Goal: Purchase product/service

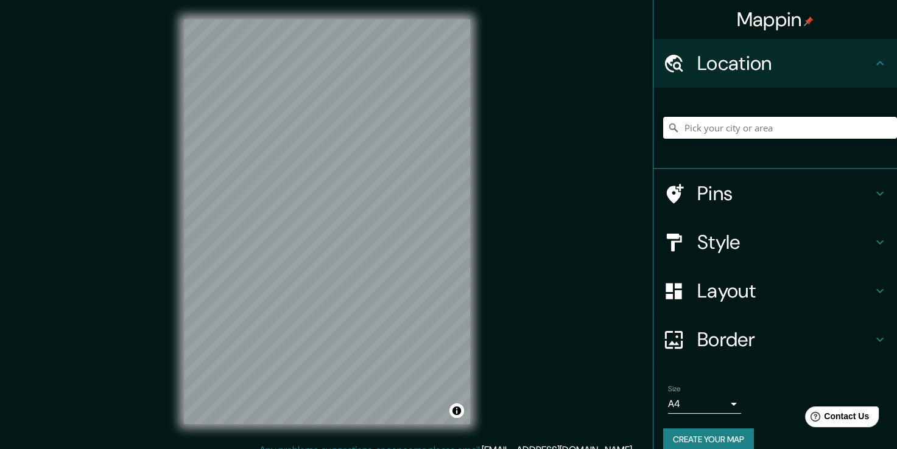
click at [728, 125] on input "Pick your city or area" at bounding box center [780, 128] width 234 height 22
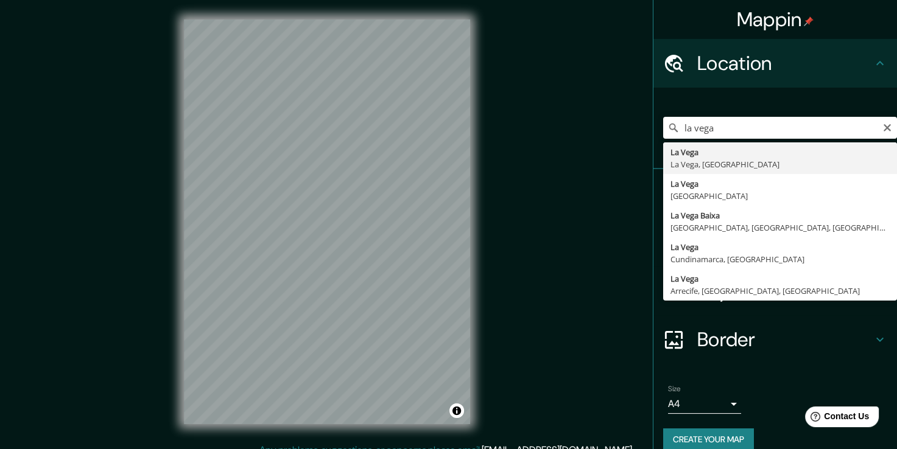
type input "La Vega, [GEOGRAPHIC_DATA], [GEOGRAPHIC_DATA]"
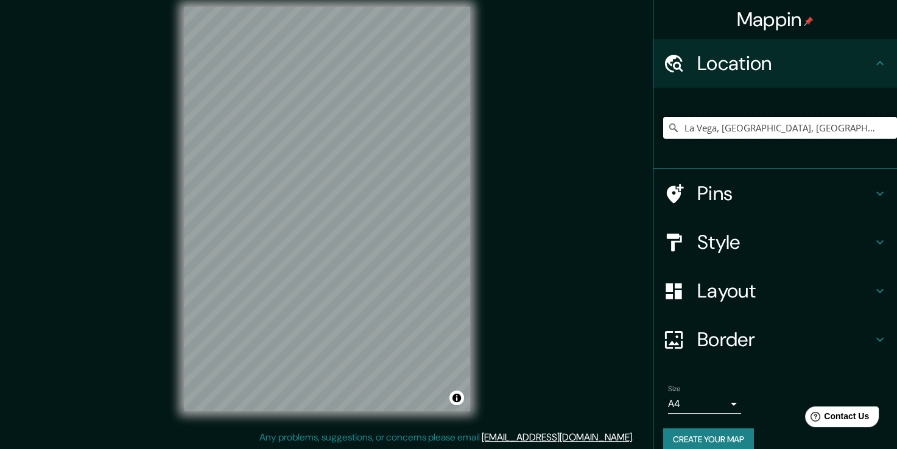
scroll to position [13, 0]
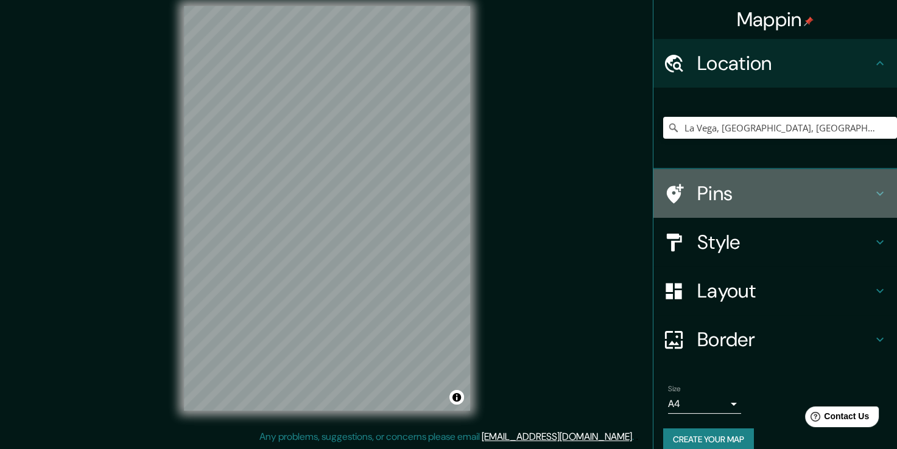
click at [750, 184] on h4 "Pins" at bounding box center [784, 193] width 175 height 24
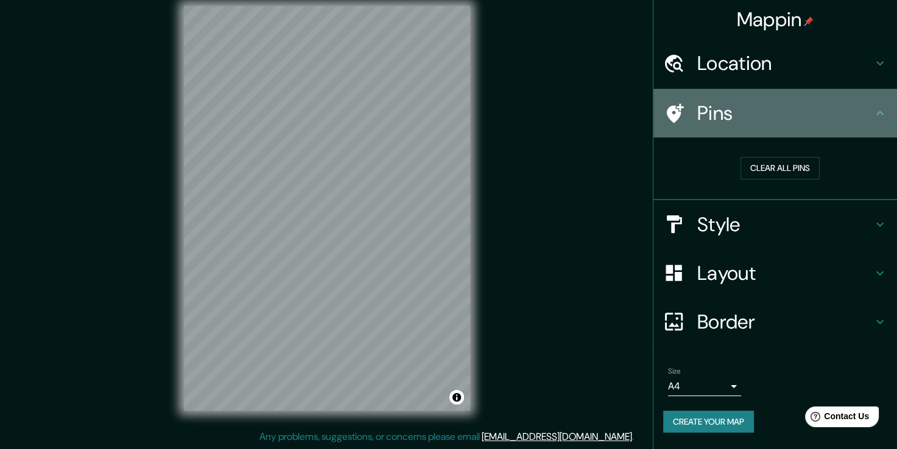
click at [882, 113] on icon at bounding box center [879, 113] width 7 height 4
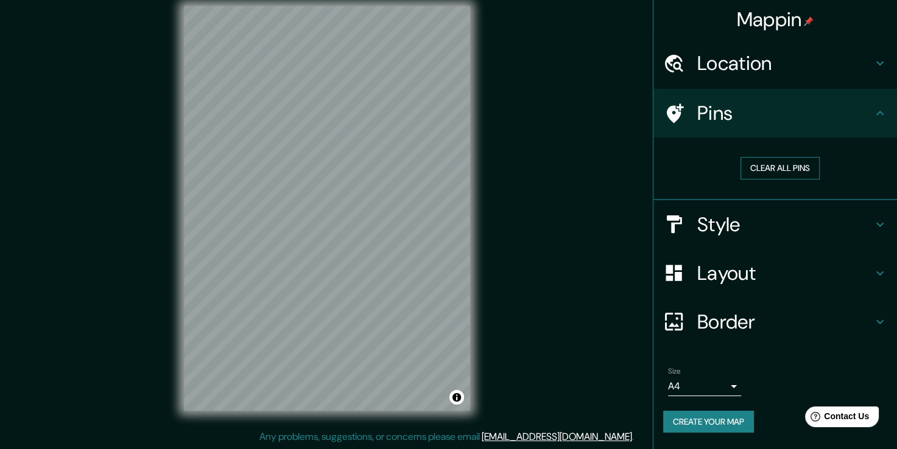
click at [805, 165] on button "Clear all pins" at bounding box center [779, 168] width 79 height 23
click at [882, 62] on icon at bounding box center [879, 63] width 7 height 4
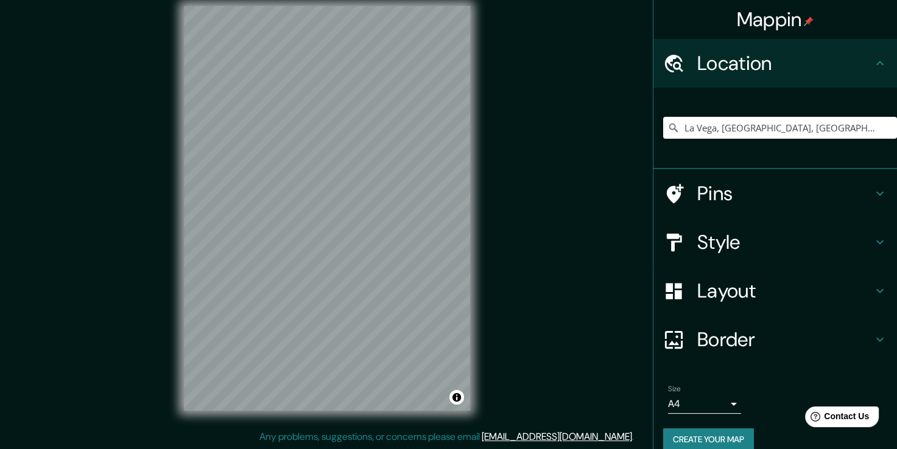
click at [848, 186] on h4 "Pins" at bounding box center [784, 193] width 175 height 24
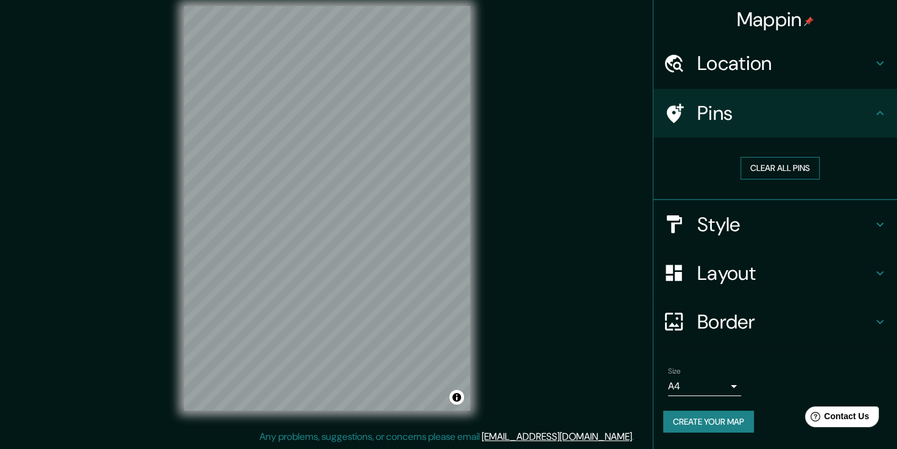
click at [789, 169] on button "Clear all pins" at bounding box center [779, 168] width 79 height 23
click at [874, 218] on icon at bounding box center [880, 224] width 15 height 15
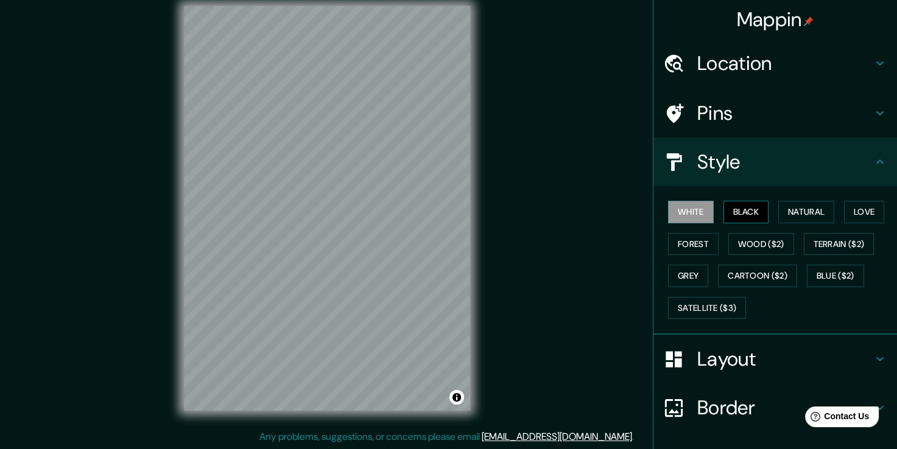
click at [748, 214] on button "Black" at bounding box center [746, 212] width 46 height 23
click at [698, 211] on button "White" at bounding box center [691, 212] width 46 height 23
click at [792, 206] on button "Natural" at bounding box center [806, 212] width 56 height 23
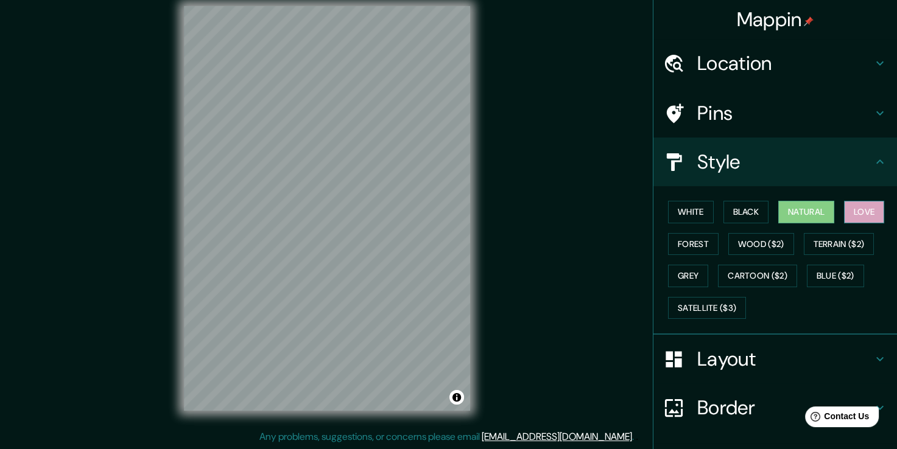
click at [857, 209] on button "Love" at bounding box center [864, 212] width 40 height 23
click at [682, 247] on button "Forest" at bounding box center [693, 244] width 51 height 23
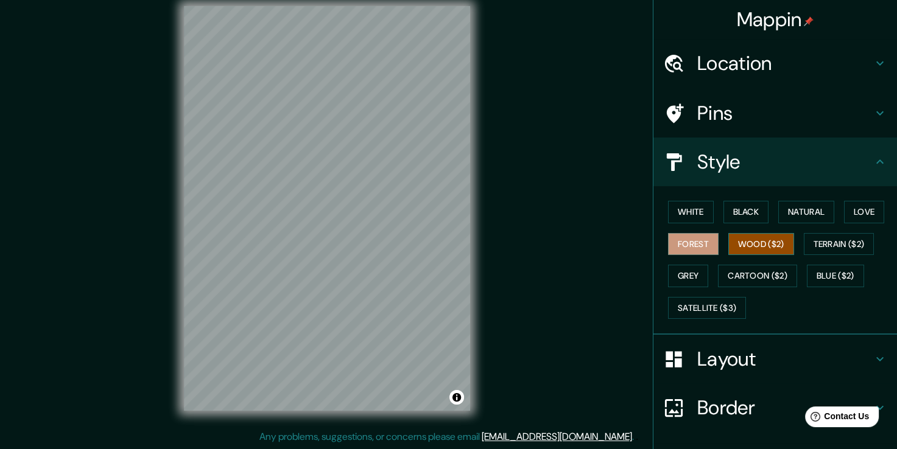
click at [738, 244] on button "Wood ($2)" at bounding box center [761, 244] width 66 height 23
click at [813, 248] on button "Terrain ($2)" at bounding box center [839, 244] width 71 height 23
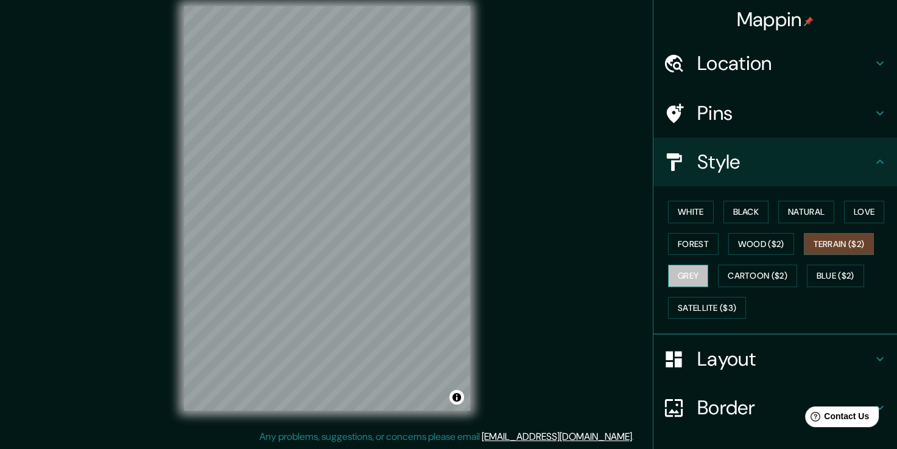
click at [675, 272] on button "Grey" at bounding box center [688, 276] width 40 height 23
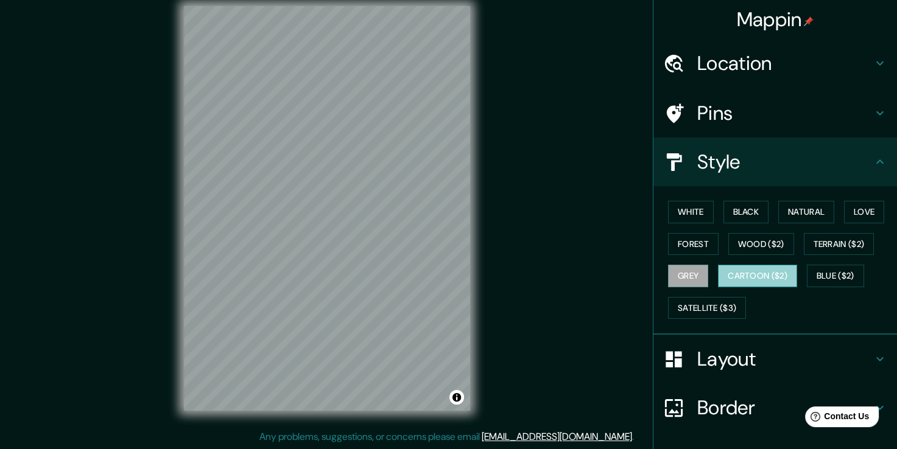
click at [736, 270] on button "Cartoon ($2)" at bounding box center [757, 276] width 79 height 23
click at [820, 277] on button "Blue ($2)" at bounding box center [835, 276] width 57 height 23
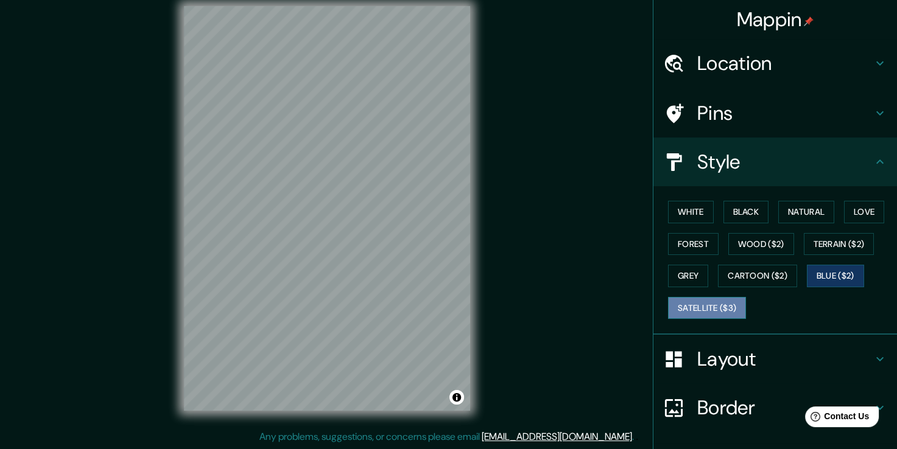
click at [696, 303] on button "Satellite ($3)" at bounding box center [707, 308] width 78 height 23
click at [785, 361] on h4 "Layout" at bounding box center [784, 359] width 175 height 24
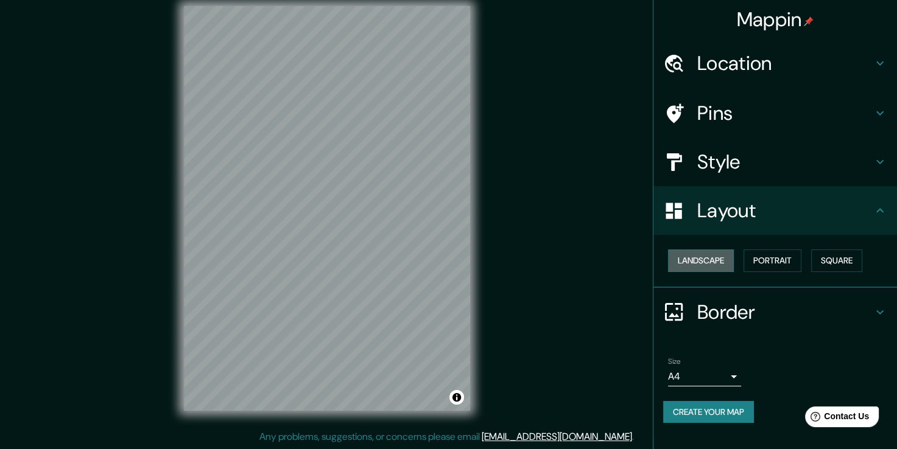
click at [721, 258] on button "Landscape" at bounding box center [701, 261] width 66 height 23
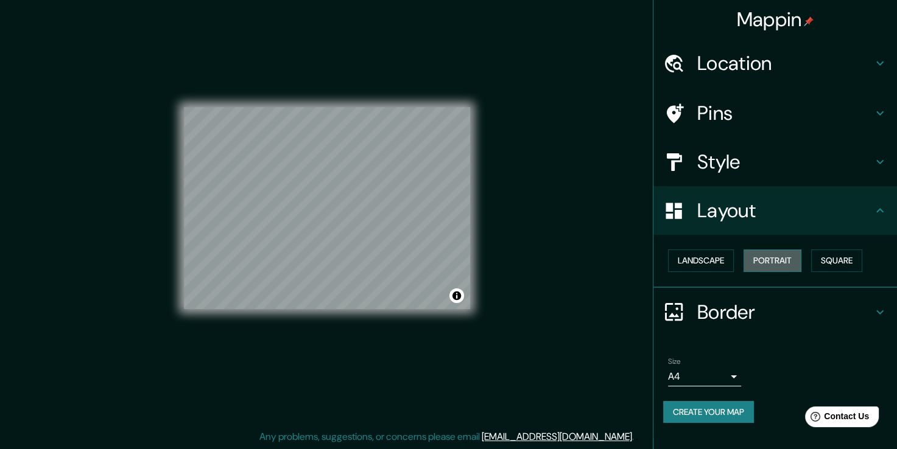
click at [769, 259] on button "Portrait" at bounding box center [772, 261] width 58 height 23
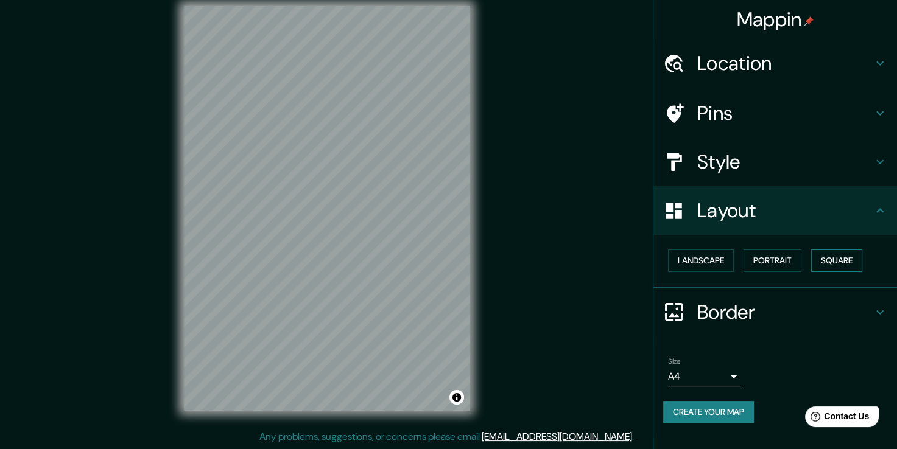
click at [835, 262] on button "Square" at bounding box center [836, 261] width 51 height 23
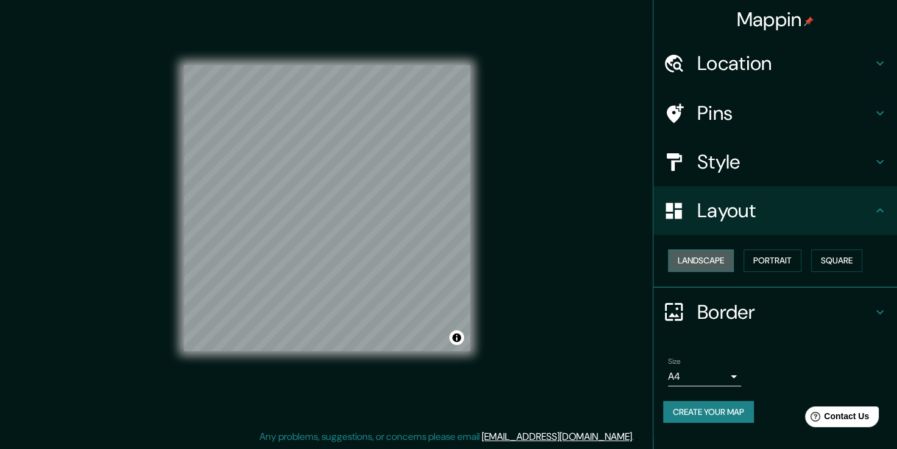
click at [711, 264] on button "Landscape" at bounding box center [701, 261] width 66 height 23
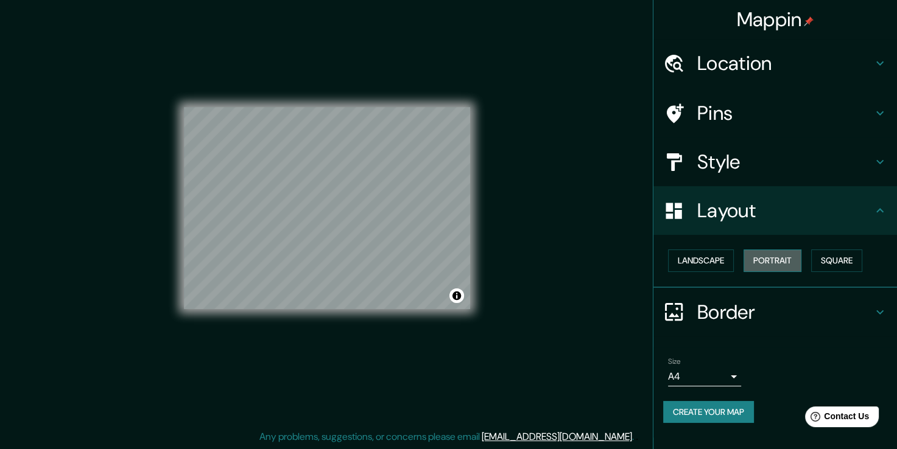
click at [764, 264] on button "Portrait" at bounding box center [772, 261] width 58 height 23
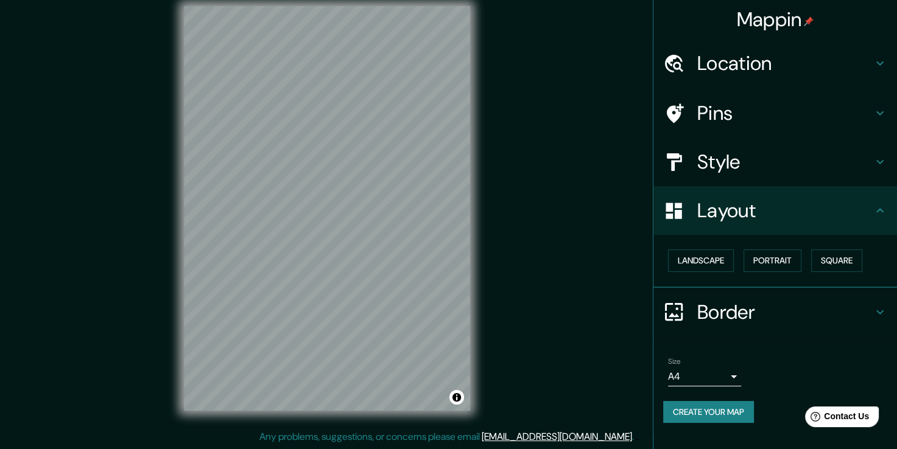
click at [800, 300] on div "Border" at bounding box center [775, 312] width 244 height 49
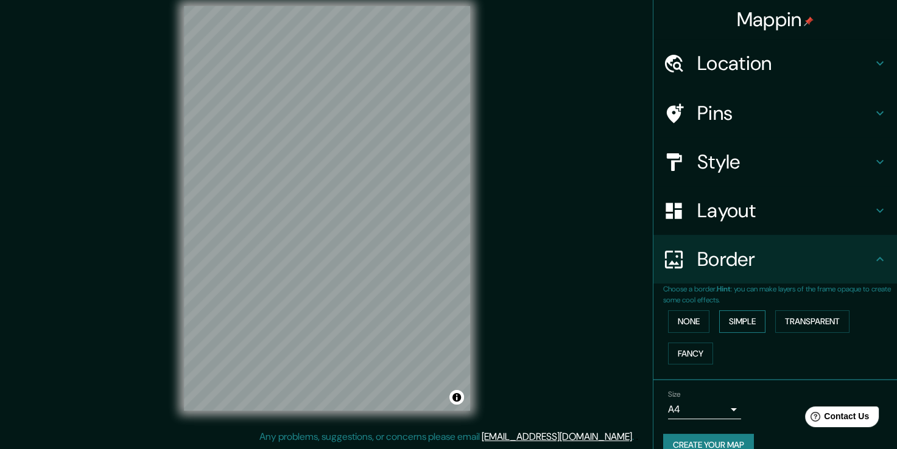
click at [725, 323] on button "Simple" at bounding box center [742, 322] width 46 height 23
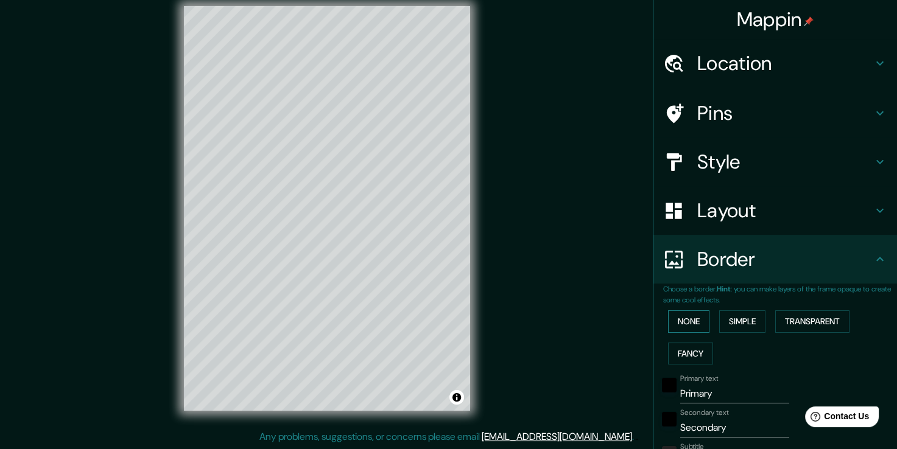
click at [690, 323] on button "None" at bounding box center [688, 322] width 41 height 23
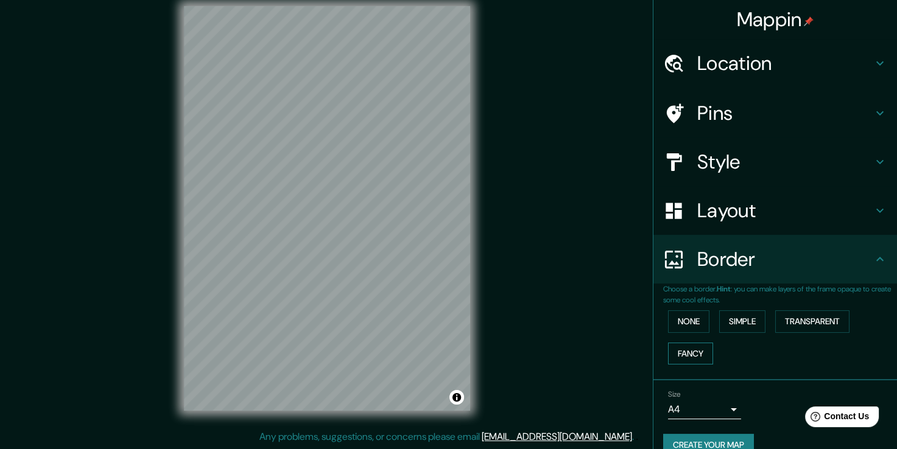
click at [689, 349] on button "Fancy" at bounding box center [690, 354] width 45 height 23
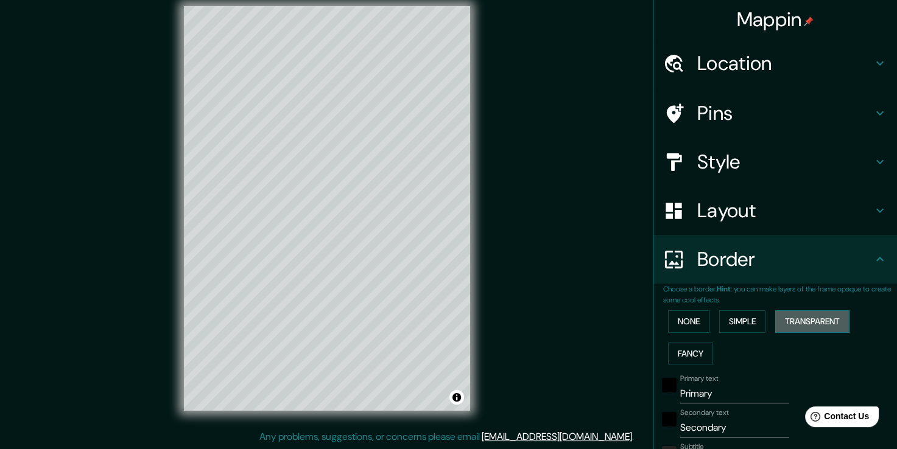
click at [796, 320] on button "Transparent" at bounding box center [812, 322] width 74 height 23
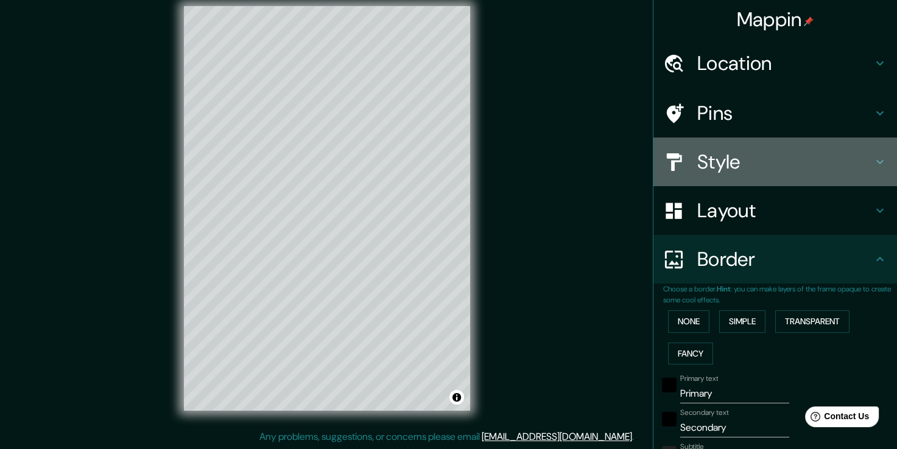
click at [737, 171] on h4 "Style" at bounding box center [784, 162] width 175 height 24
type input "226"
type input "38"
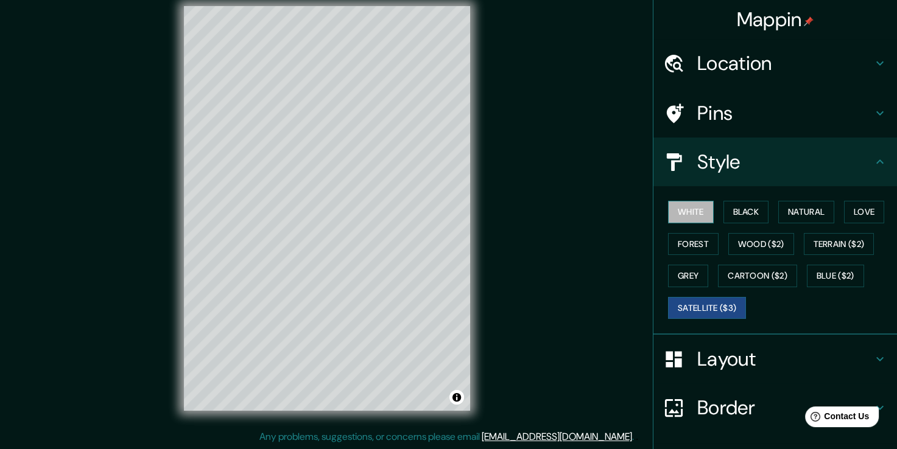
click at [685, 211] on button "White" at bounding box center [691, 212] width 46 height 23
click at [736, 209] on button "Black" at bounding box center [746, 212] width 46 height 23
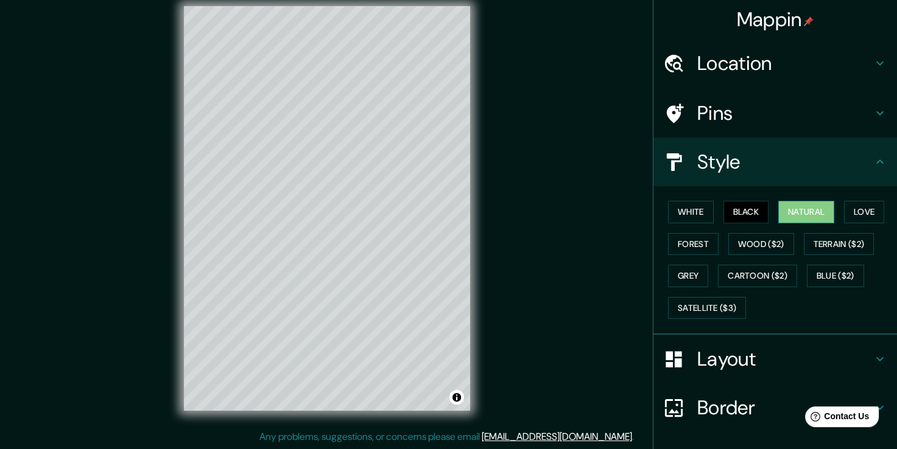
click at [795, 209] on button "Natural" at bounding box center [806, 212] width 56 height 23
click at [859, 213] on button "Love" at bounding box center [864, 212] width 40 height 23
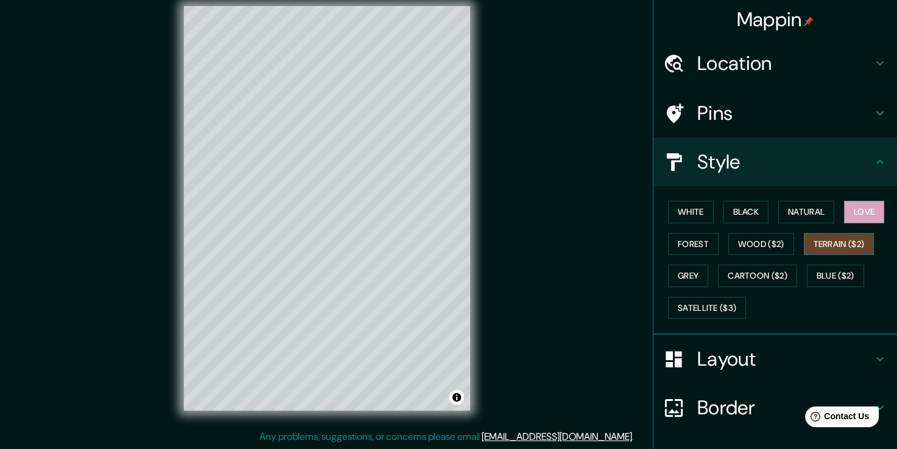
click at [829, 242] on button "Terrain ($2)" at bounding box center [839, 244] width 71 height 23
click at [747, 249] on button "Wood ($2)" at bounding box center [761, 244] width 66 height 23
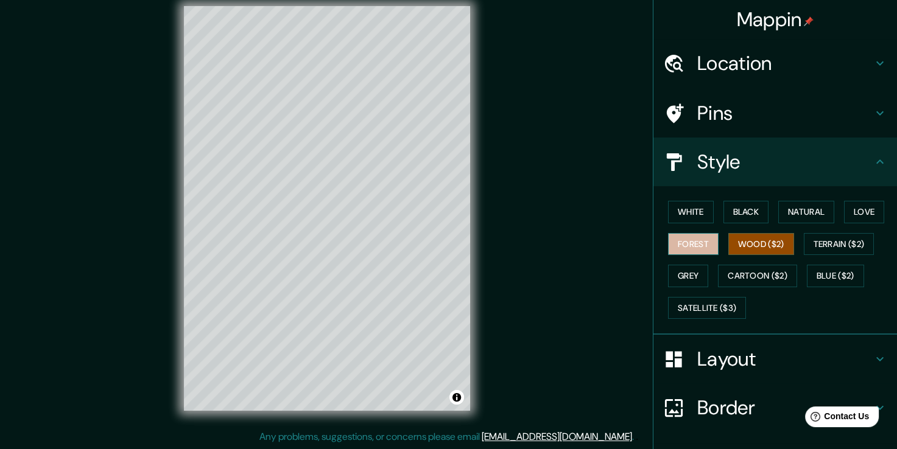
click at [687, 243] on button "Forest" at bounding box center [693, 244] width 51 height 23
click at [676, 275] on button "Grey" at bounding box center [688, 276] width 40 height 23
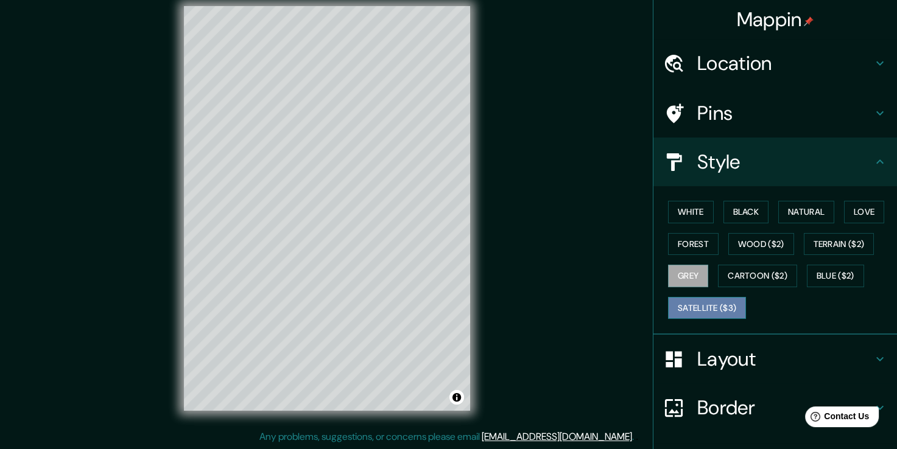
click at [680, 301] on button "Satellite ($3)" at bounding box center [707, 308] width 78 height 23
